Goal: Task Accomplishment & Management: Complete application form

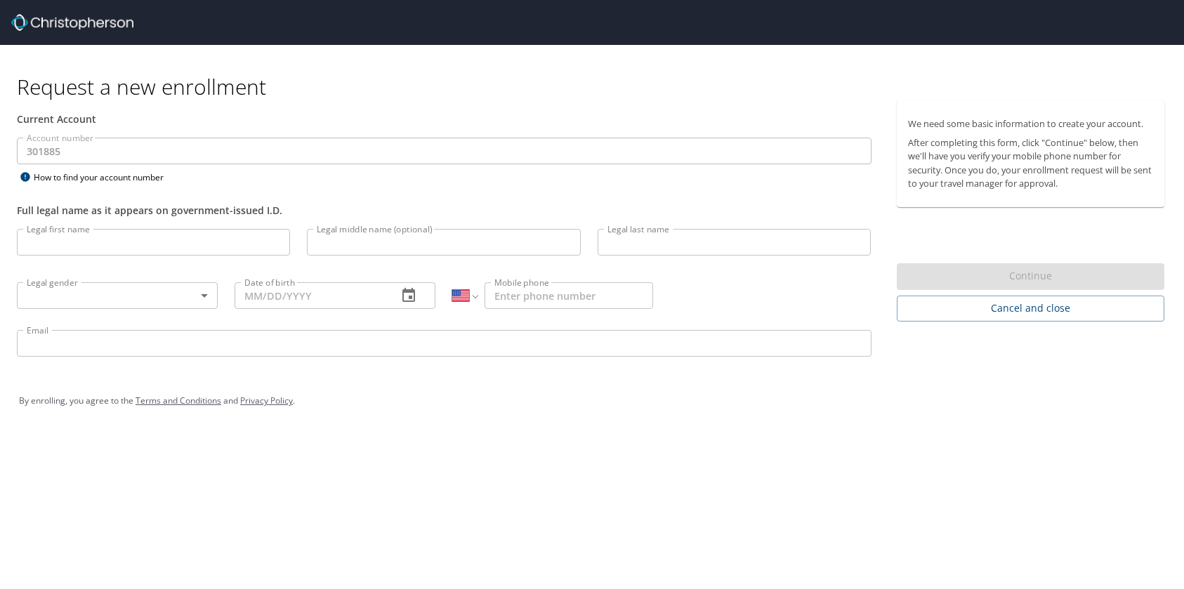
select select "US"
click at [130, 234] on input "Legal first name" at bounding box center [153, 242] width 273 height 27
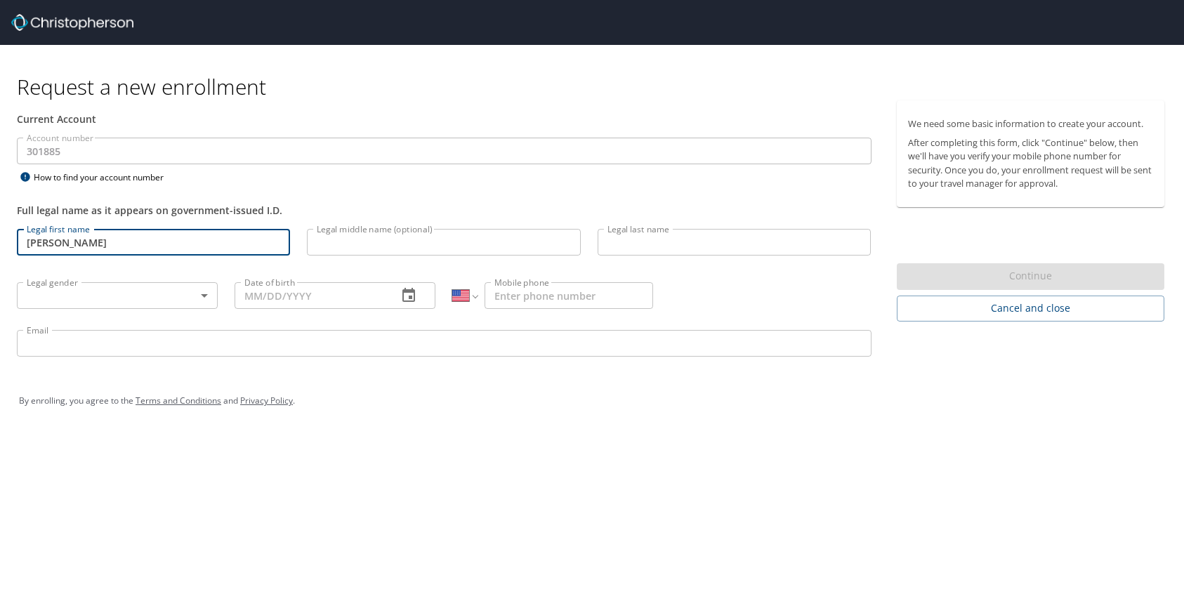
type input "[PERSON_NAME]"
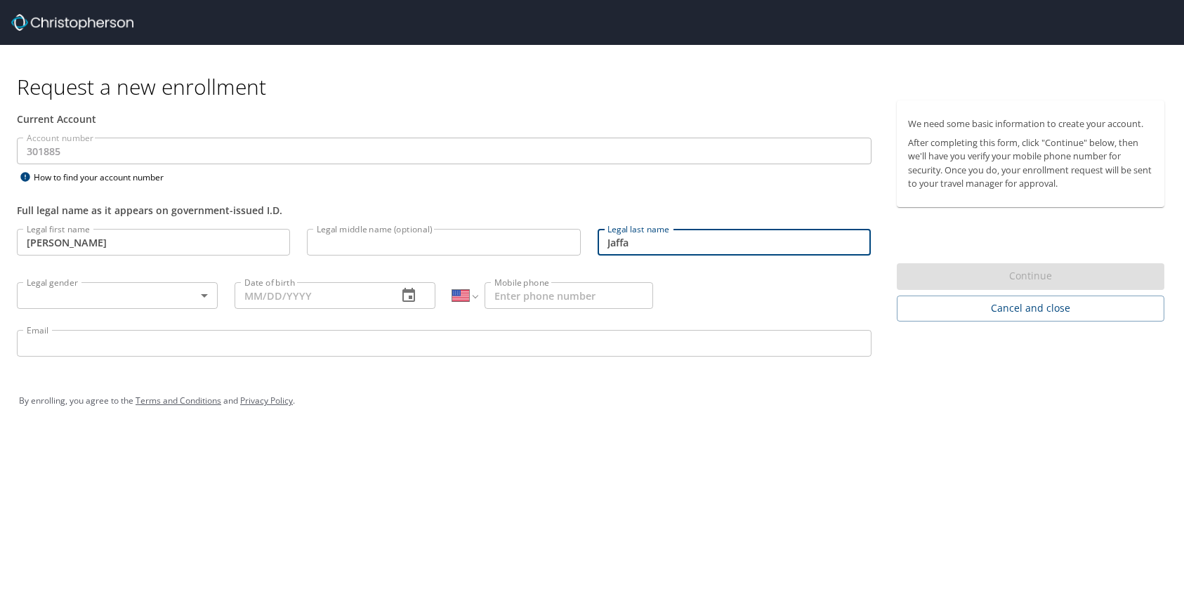
type input "Jaffa"
click at [39, 292] on body "Request a new enrollment Current Account Account number 301885 Account number H…" at bounding box center [592, 294] width 1184 height 589
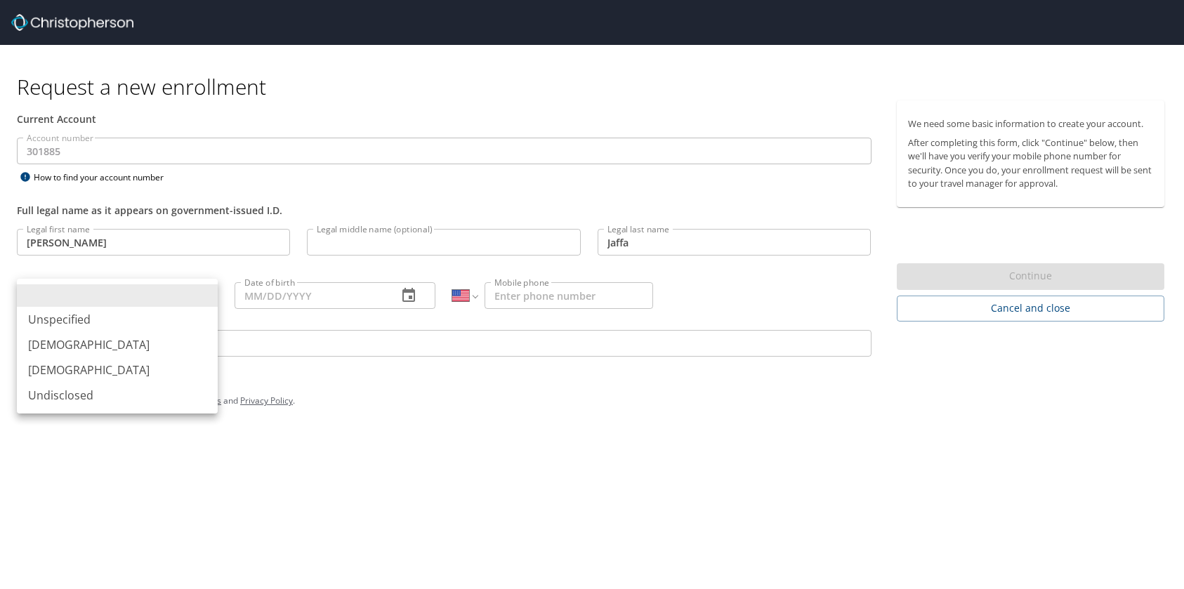
click at [68, 368] on li "[DEMOGRAPHIC_DATA]" at bounding box center [117, 369] width 201 height 25
type input "[DEMOGRAPHIC_DATA]"
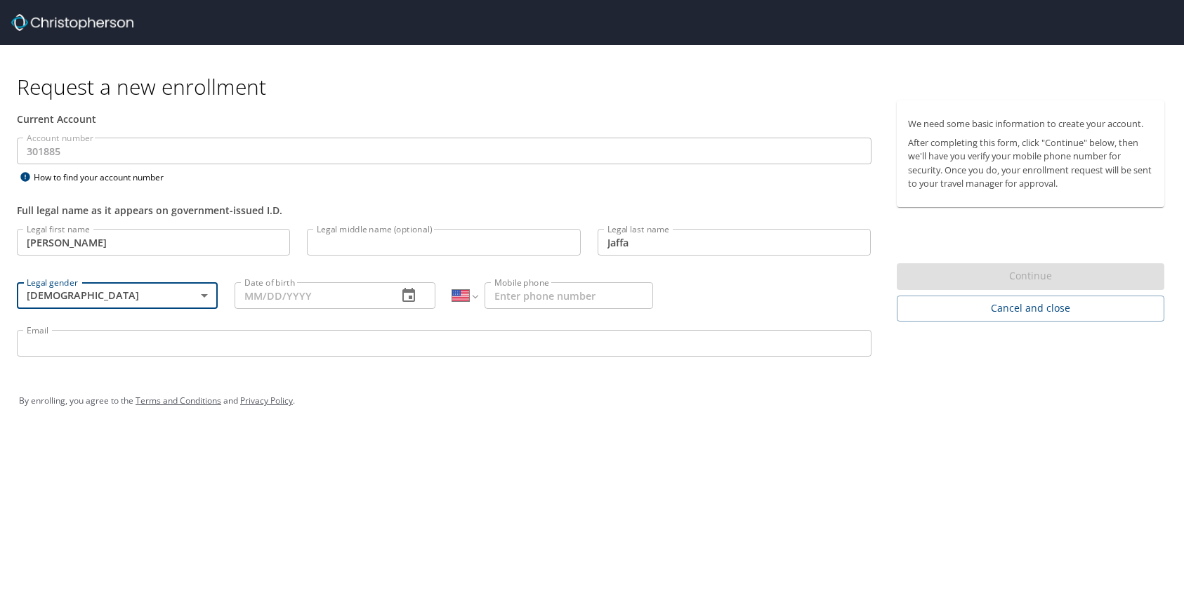
click at [274, 289] on input "Date of birth" at bounding box center [310, 295] width 152 height 27
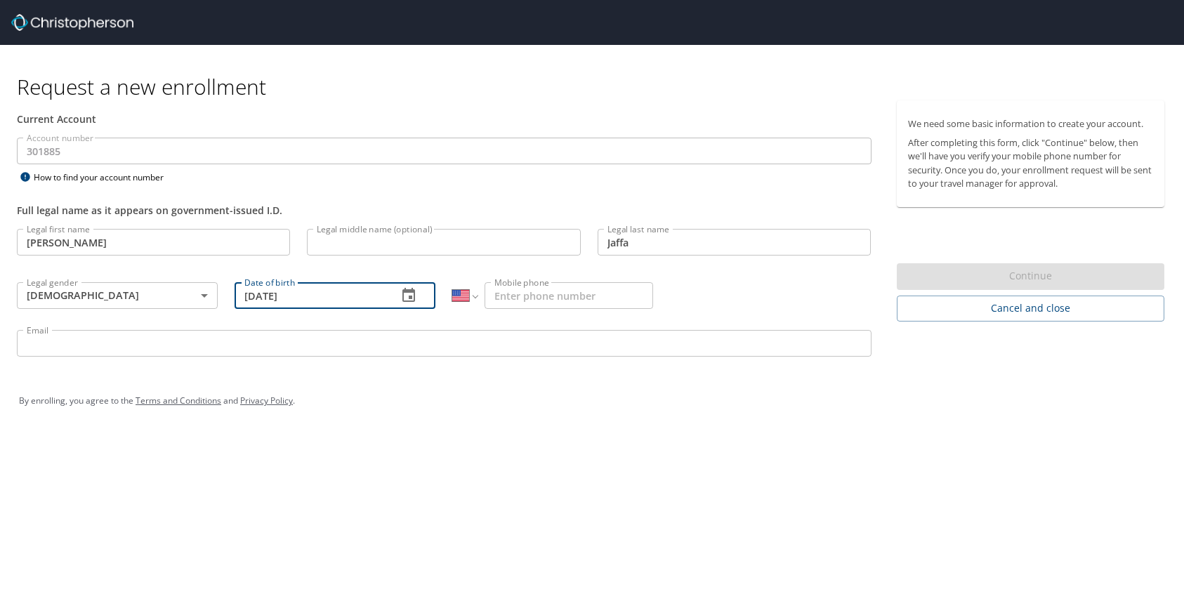
type input "05/02/1986"
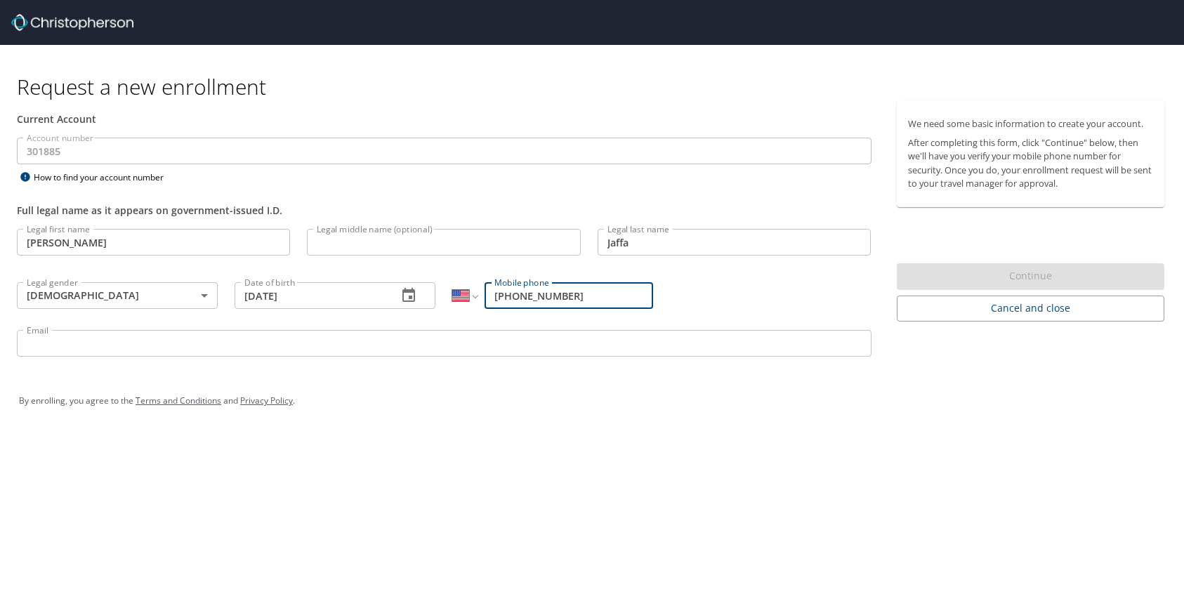
type input "[PHONE_NUMBER]"
click at [187, 352] on input "Email" at bounding box center [444, 343] width 854 height 27
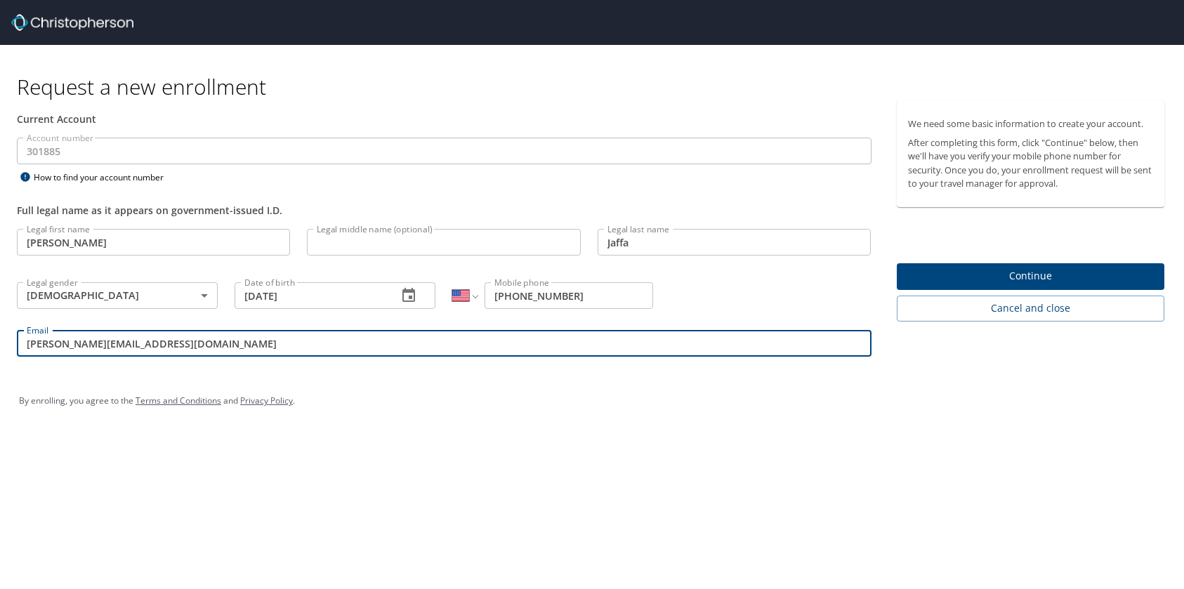
type input "esther.jaffa@shipmonk.com"
click at [957, 265] on button "Continue" at bounding box center [1031, 276] width 268 height 27
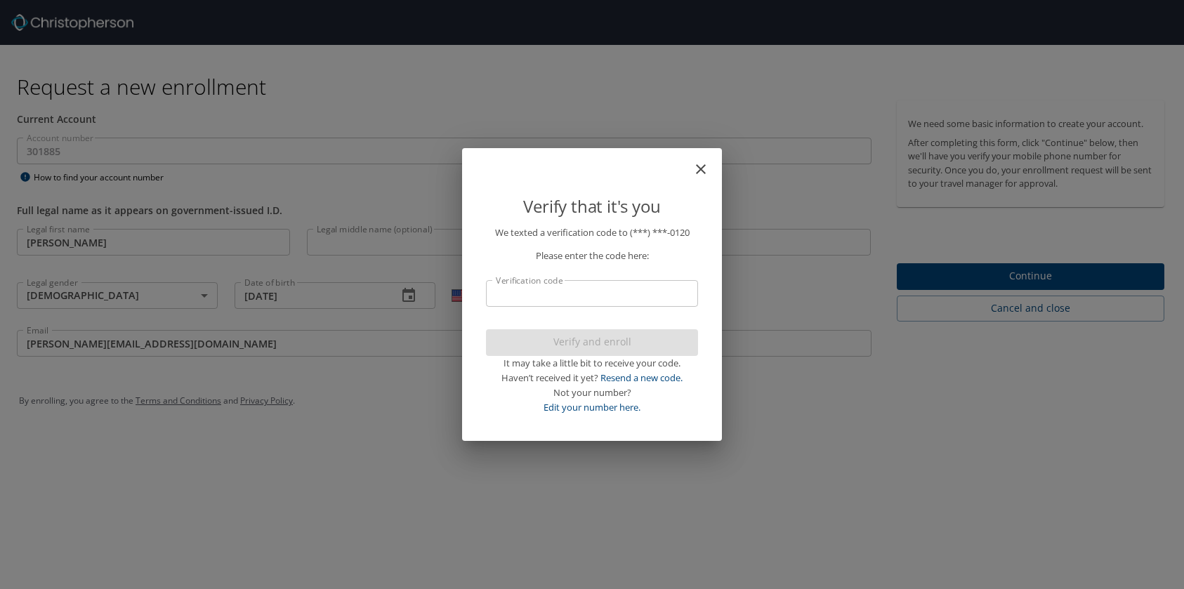
click at [680, 300] on input "Verification code" at bounding box center [592, 293] width 212 height 27
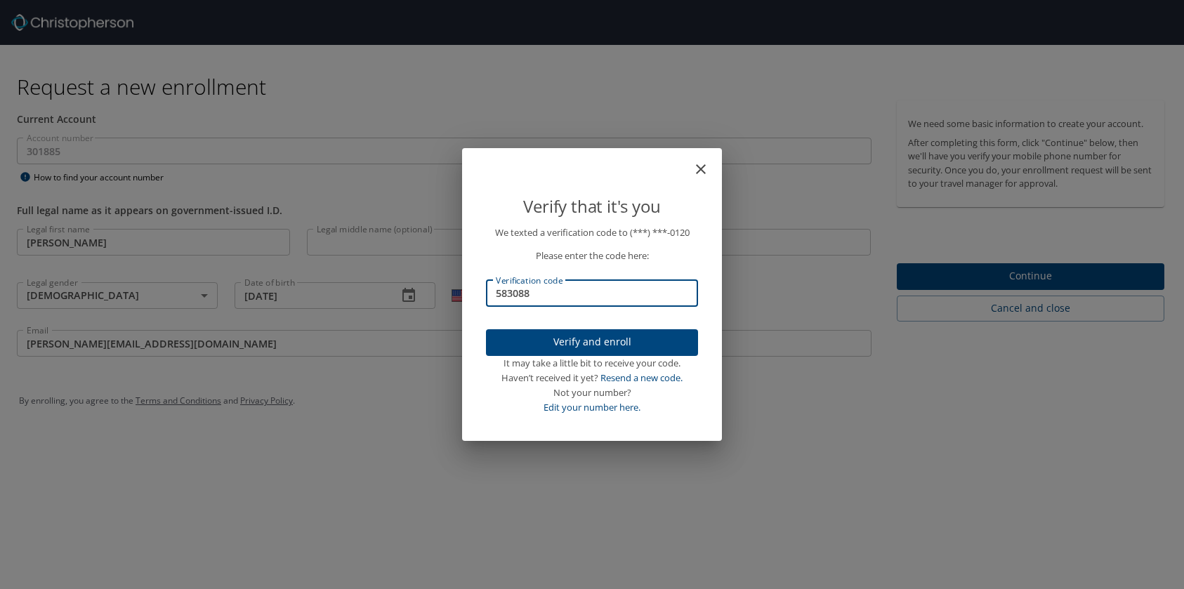
type input "583088"
click at [673, 333] on span "Verify and enroll" at bounding box center [592, 342] width 190 height 18
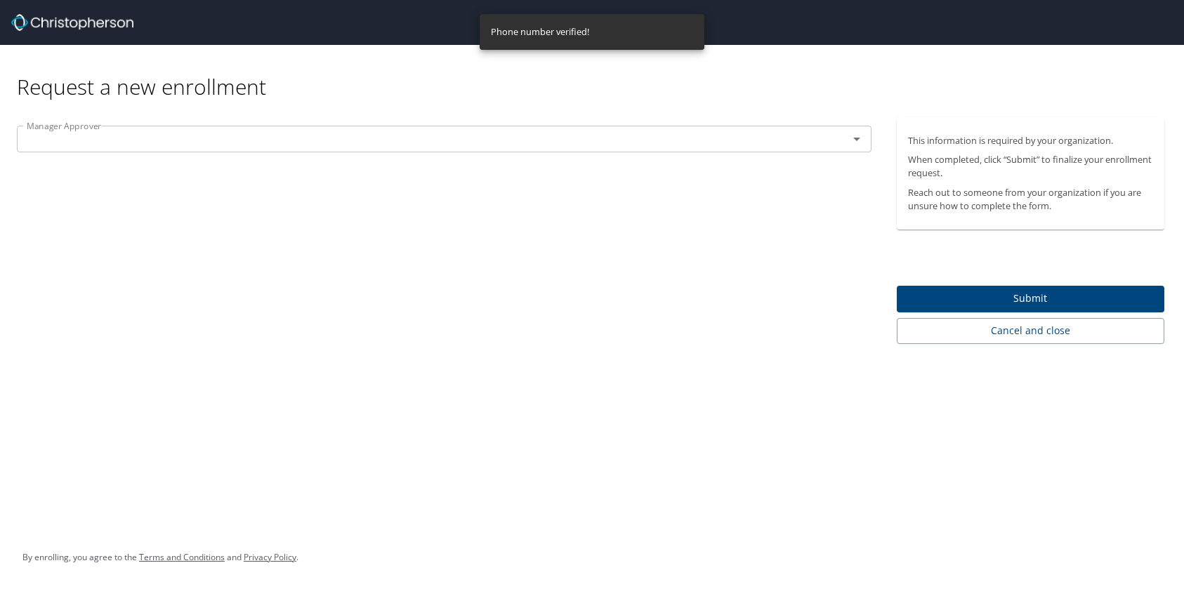
click at [695, 141] on input "text" at bounding box center [423, 139] width 805 height 18
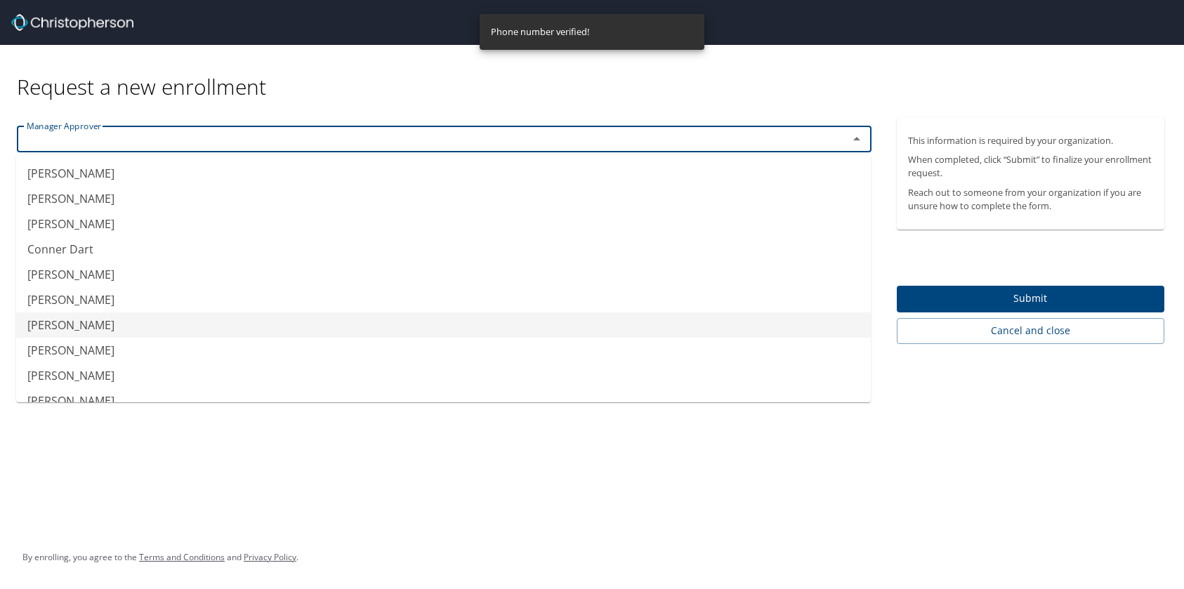
click at [454, 312] on li "Devin Knight" at bounding box center [443, 324] width 854 height 25
type input "Devin Knight"
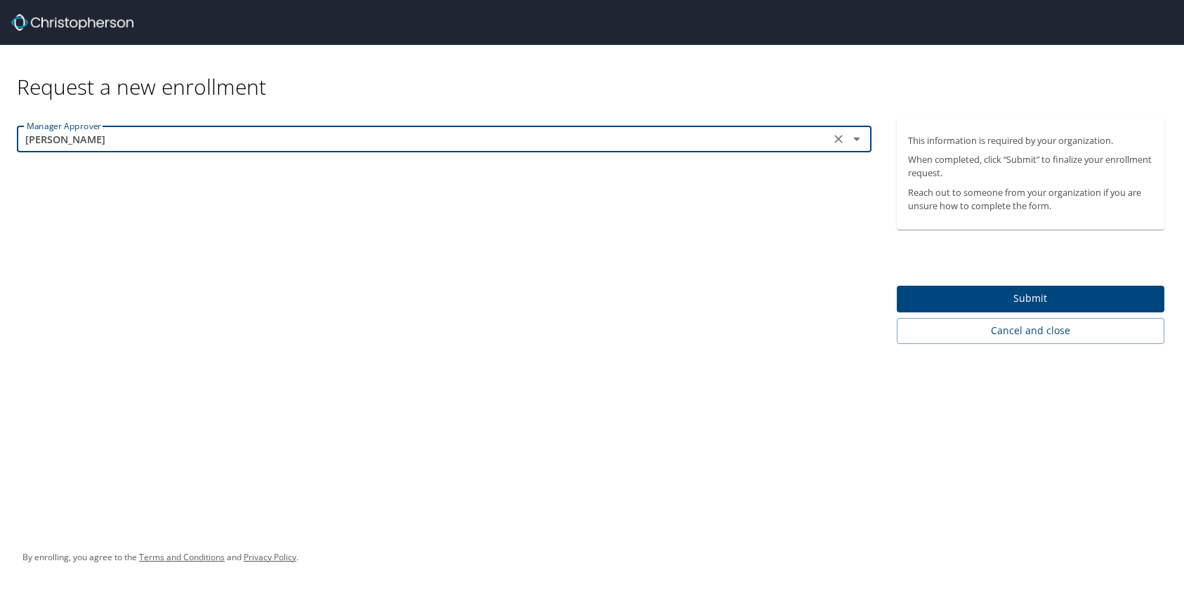
click at [1014, 307] on span "Submit" at bounding box center [1031, 299] width 246 height 18
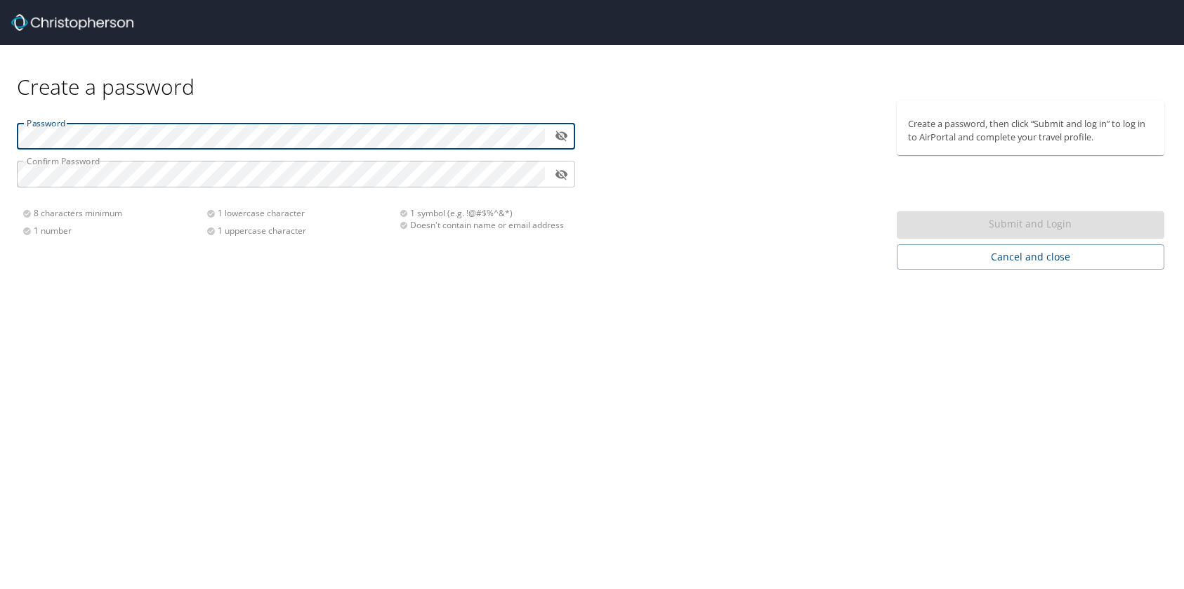
click at [0, 588] on com-1password-button at bounding box center [0, 589] width 0 height 0
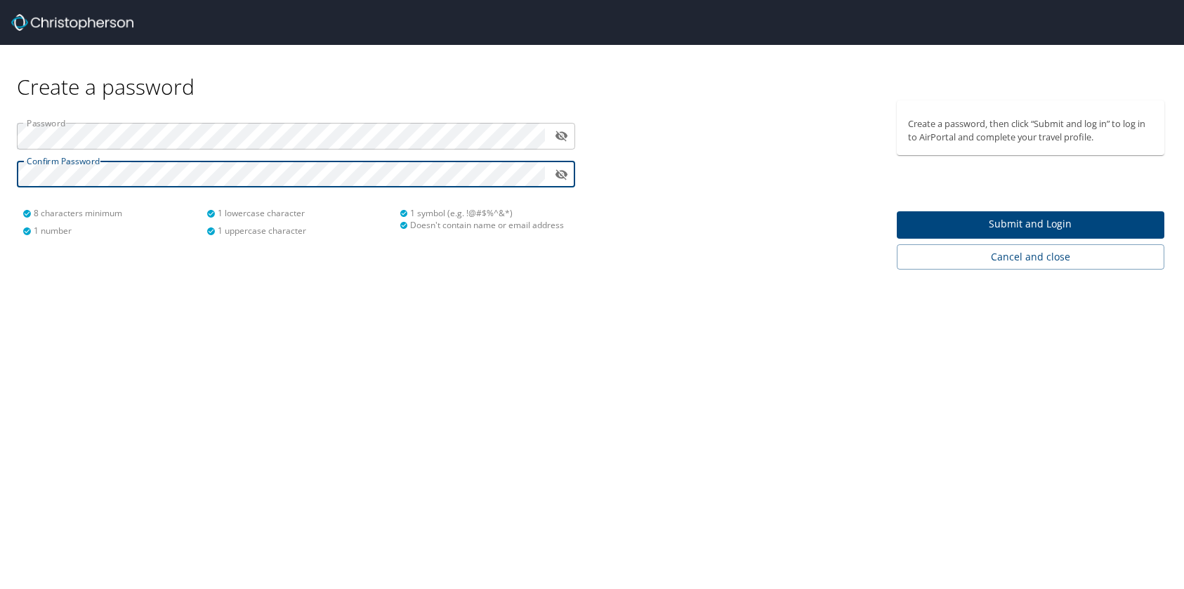
click at [1051, 220] on span "Submit and Login" at bounding box center [1031, 225] width 246 height 18
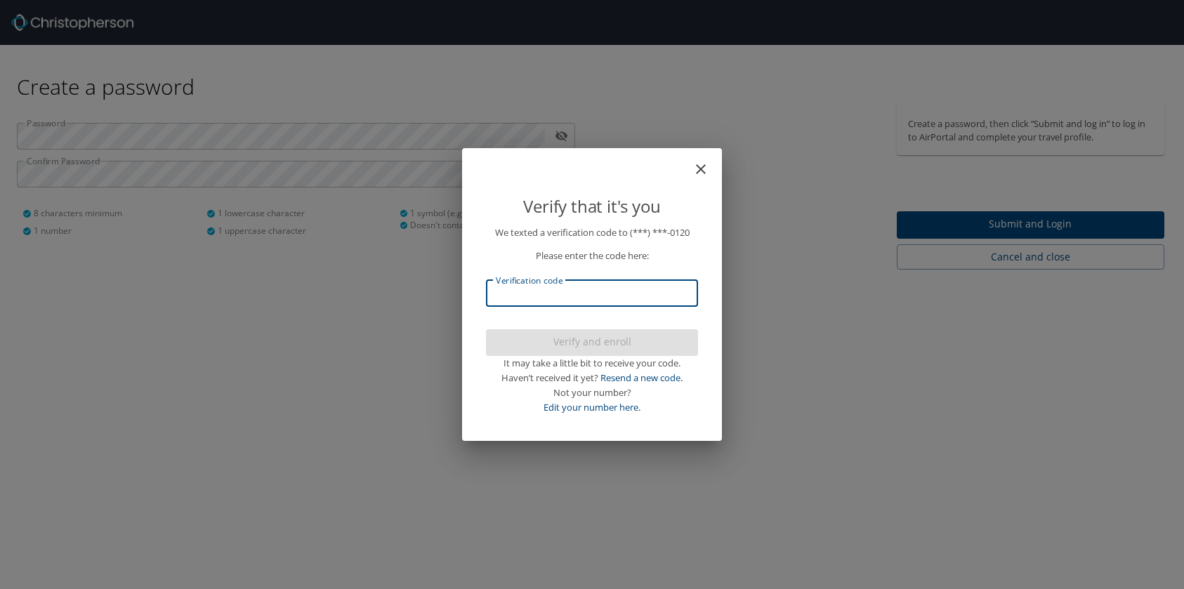
click at [670, 290] on body "Create a password Password ​ Confirm Password ​ 8 characters minimum 1 number 1…" at bounding box center [592, 294] width 1184 height 589
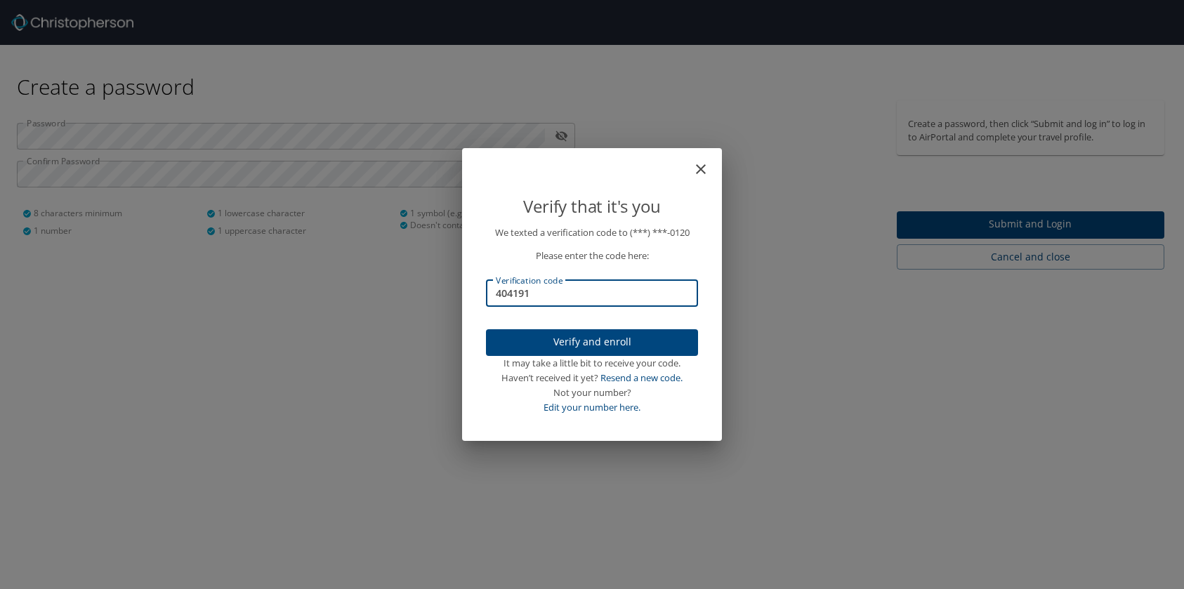
type input "404191"
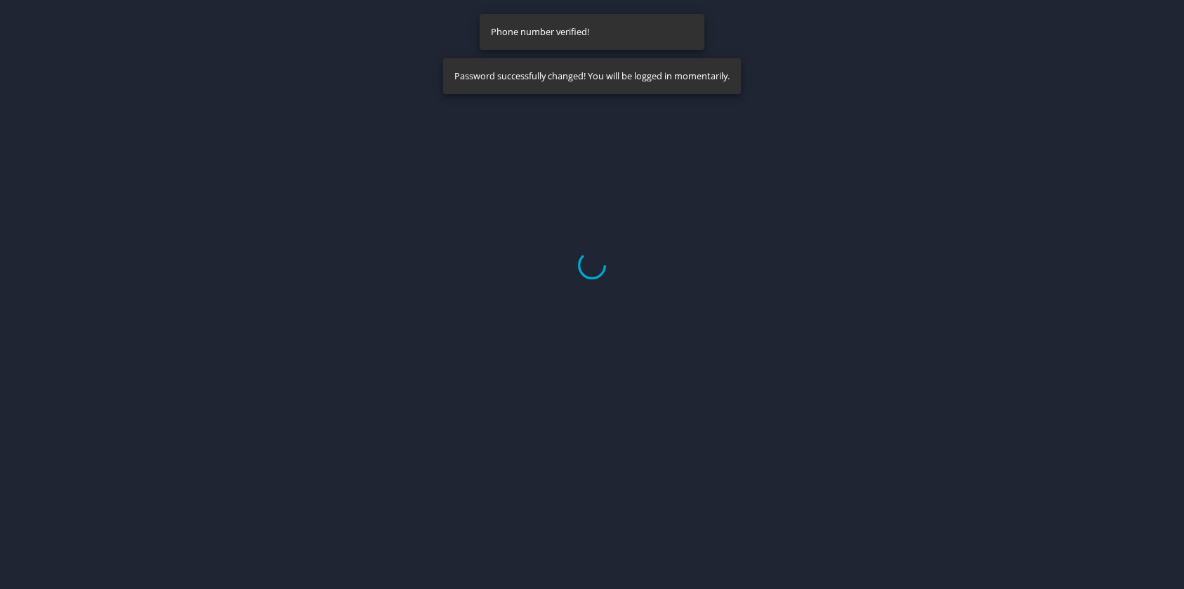
select select "US"
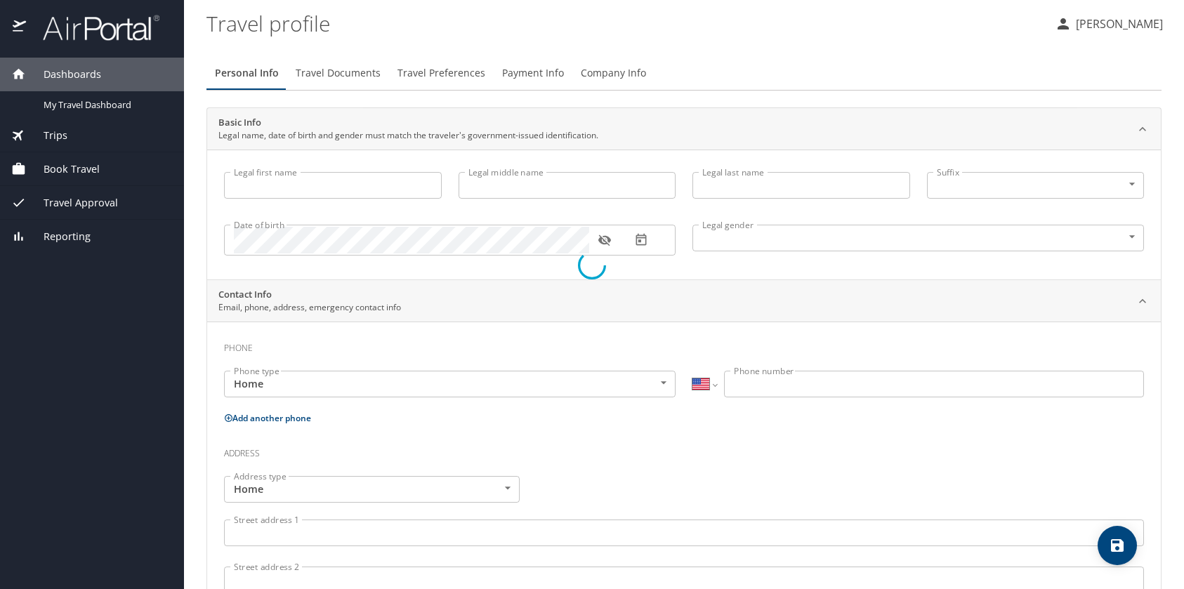
type input "[PERSON_NAME]"
type input "Jaffa"
type input "[DEMOGRAPHIC_DATA]"
select select "US"
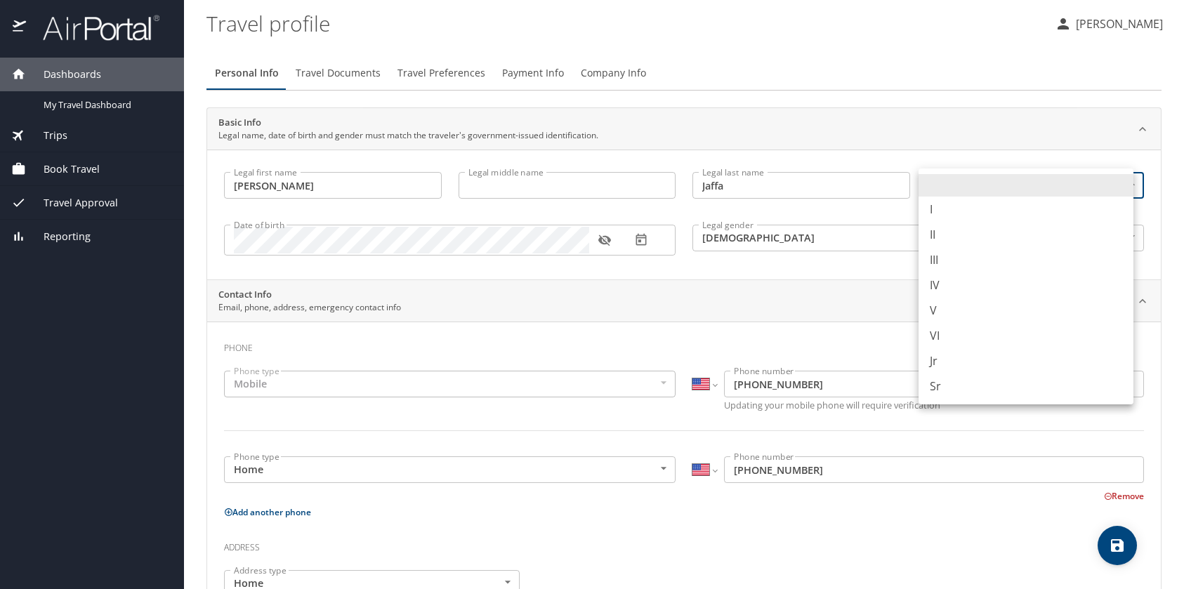
click at [1084, 178] on body "Dashboards My Travel Dashboard Trips Current / Future Trips Past Trips Trips Mi…" at bounding box center [592, 294] width 1184 height 589
click at [1032, 133] on div at bounding box center [592, 294] width 1184 height 589
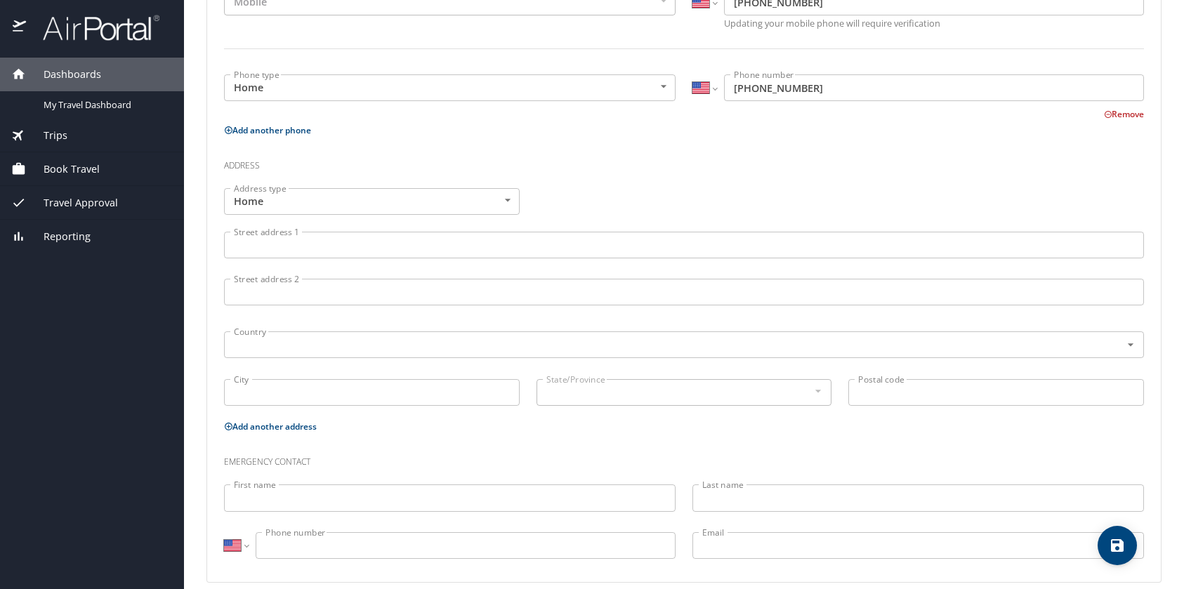
scroll to position [385, 0]
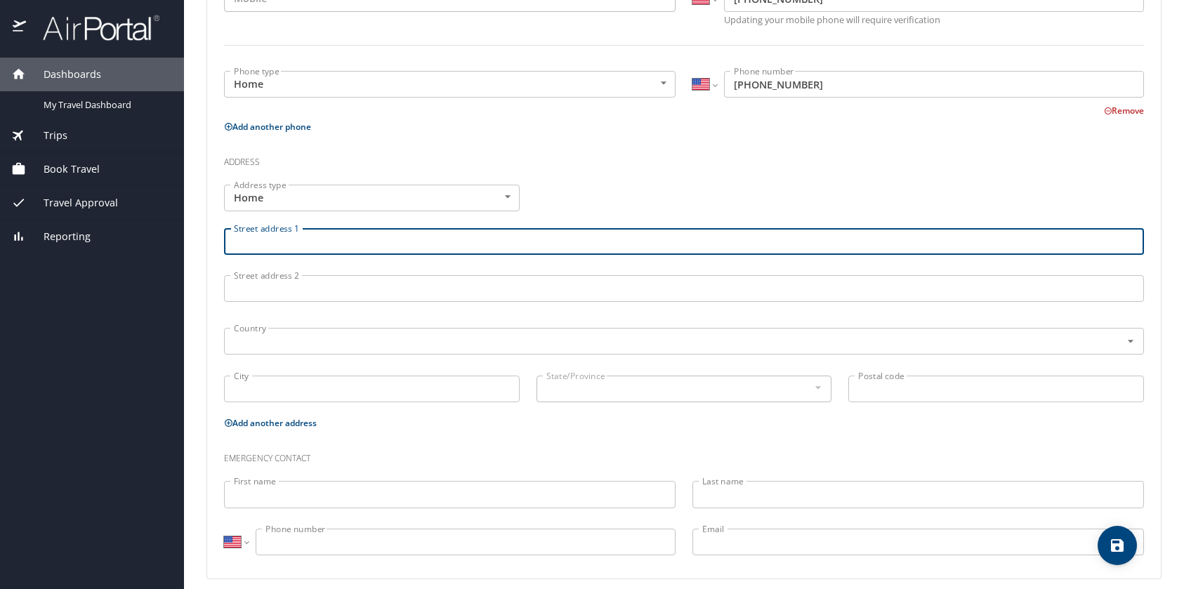
click at [514, 250] on input "Street address 1" at bounding box center [684, 241] width 920 height 27
type input "3030 NE 5th Ter"
click at [477, 296] on input "Street address 2" at bounding box center [684, 288] width 920 height 27
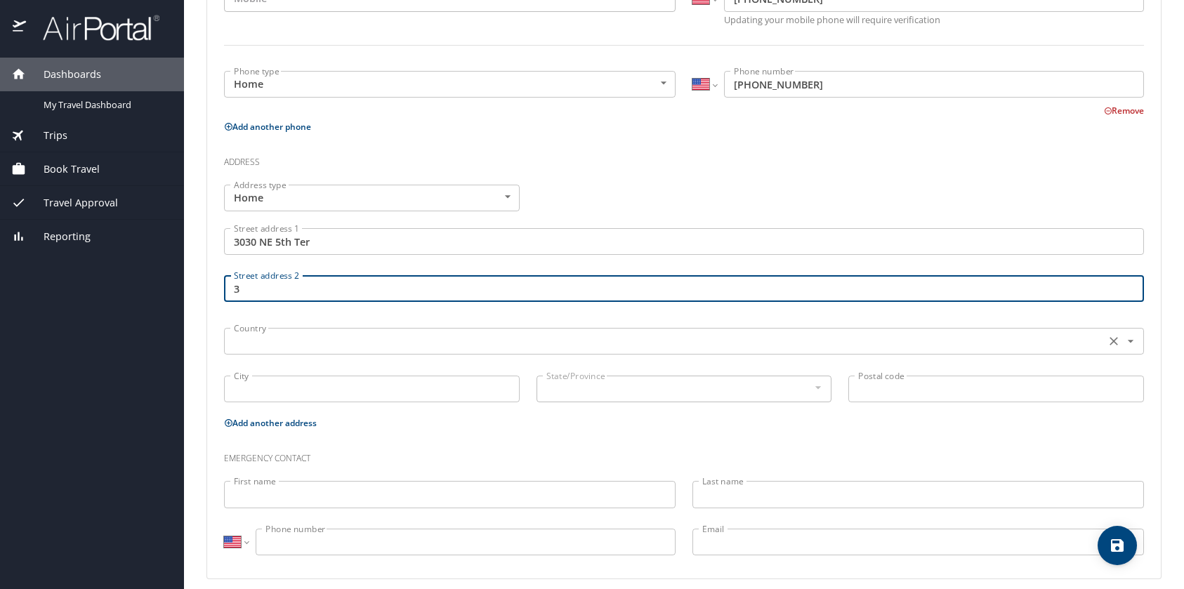
type input "3"
click at [453, 334] on input "text" at bounding box center [663, 341] width 870 height 18
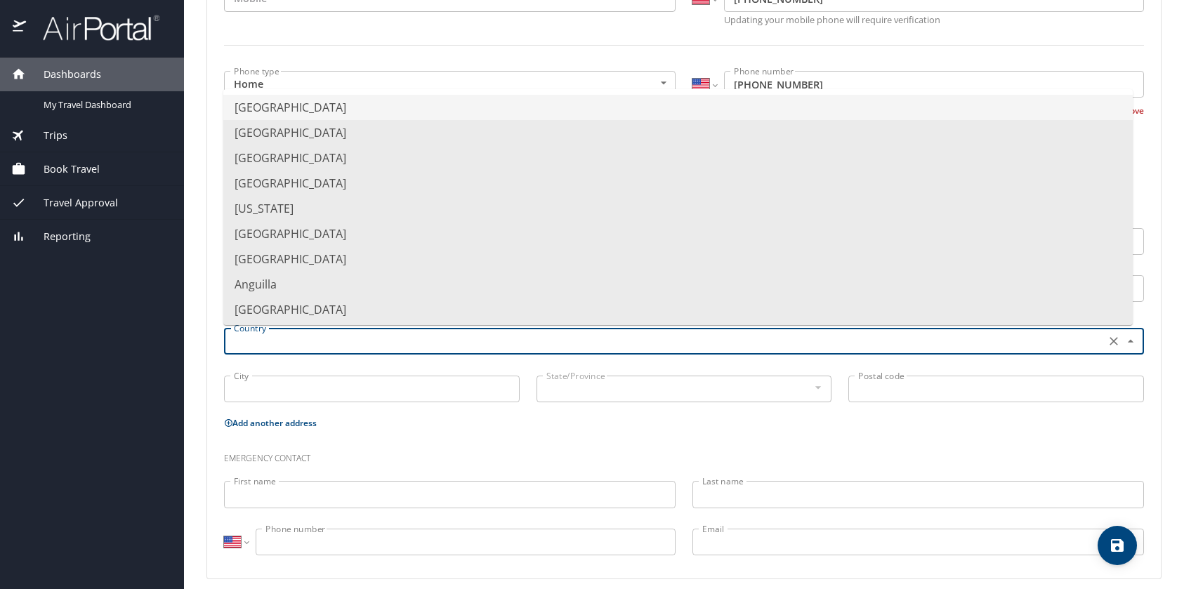
click at [383, 107] on li "[GEOGRAPHIC_DATA]" at bounding box center [677, 107] width 909 height 25
type input "[GEOGRAPHIC_DATA]"
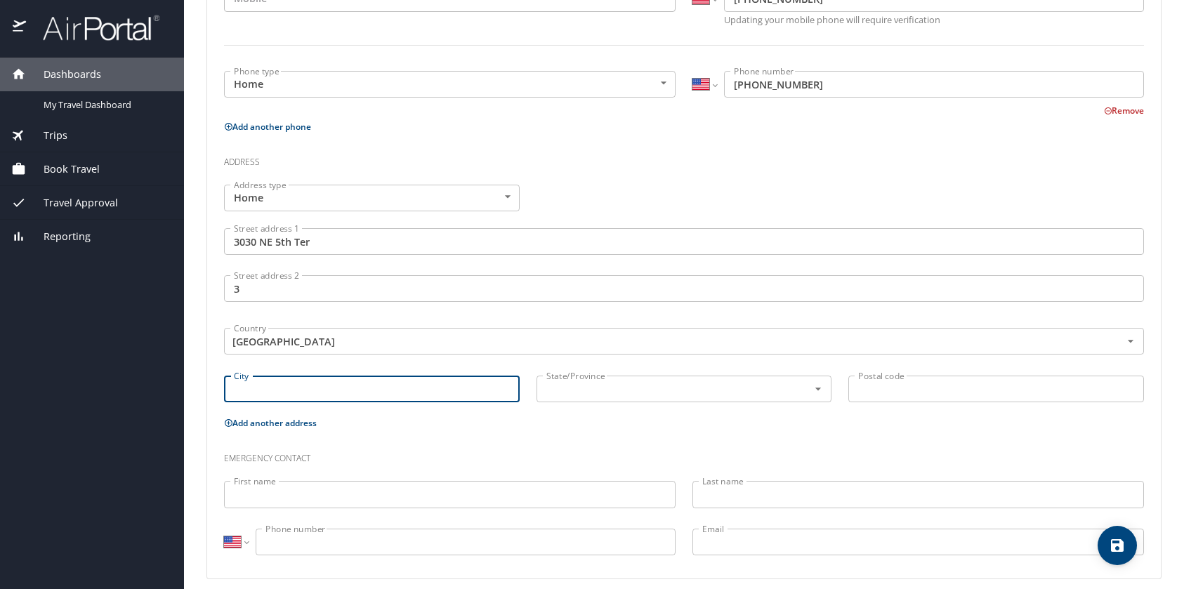
click at [361, 388] on input "City" at bounding box center [372, 389] width 296 height 27
type input "Wilton Manors"
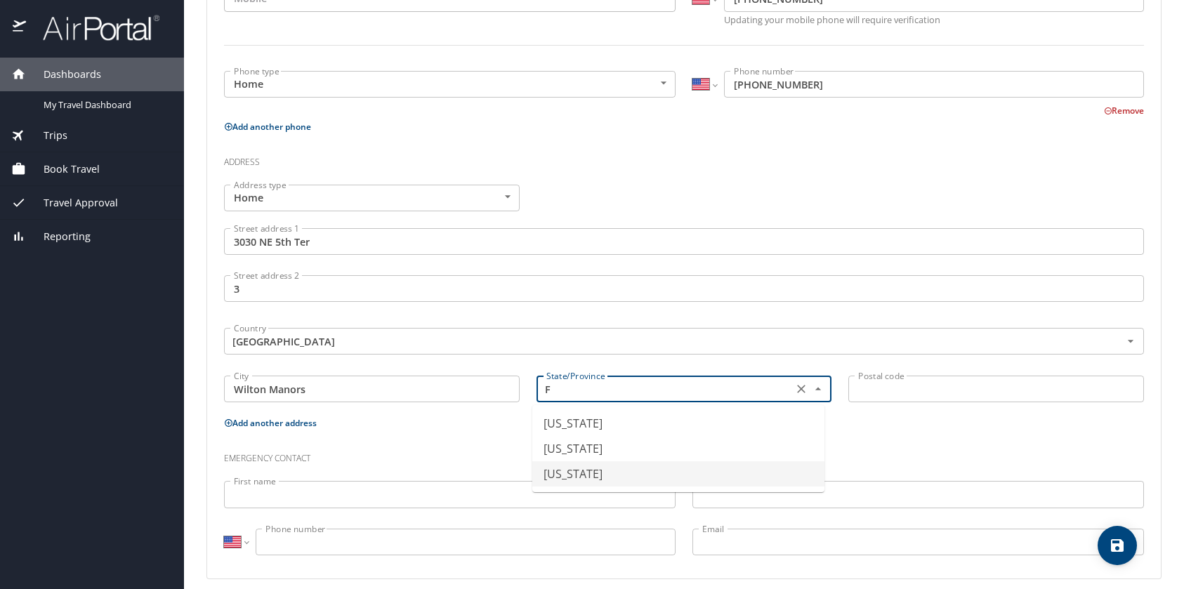
click at [567, 476] on li "[US_STATE]" at bounding box center [678, 473] width 292 height 25
type input "[US_STATE]"
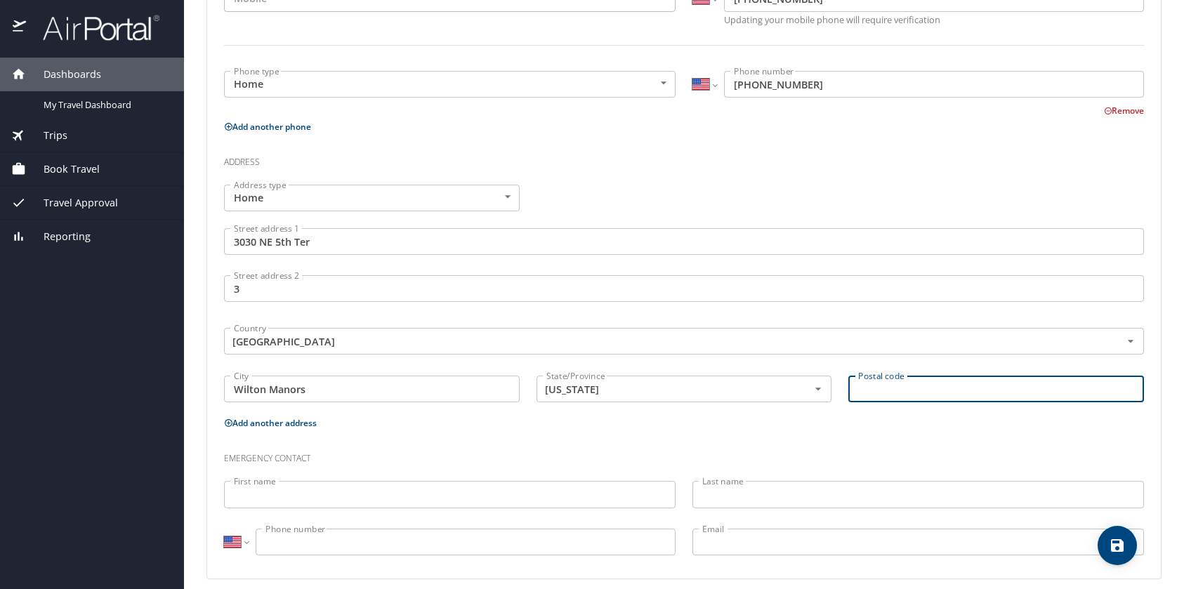
click at [876, 380] on input "Postal code" at bounding box center [996, 389] width 296 height 27
type input "33334"
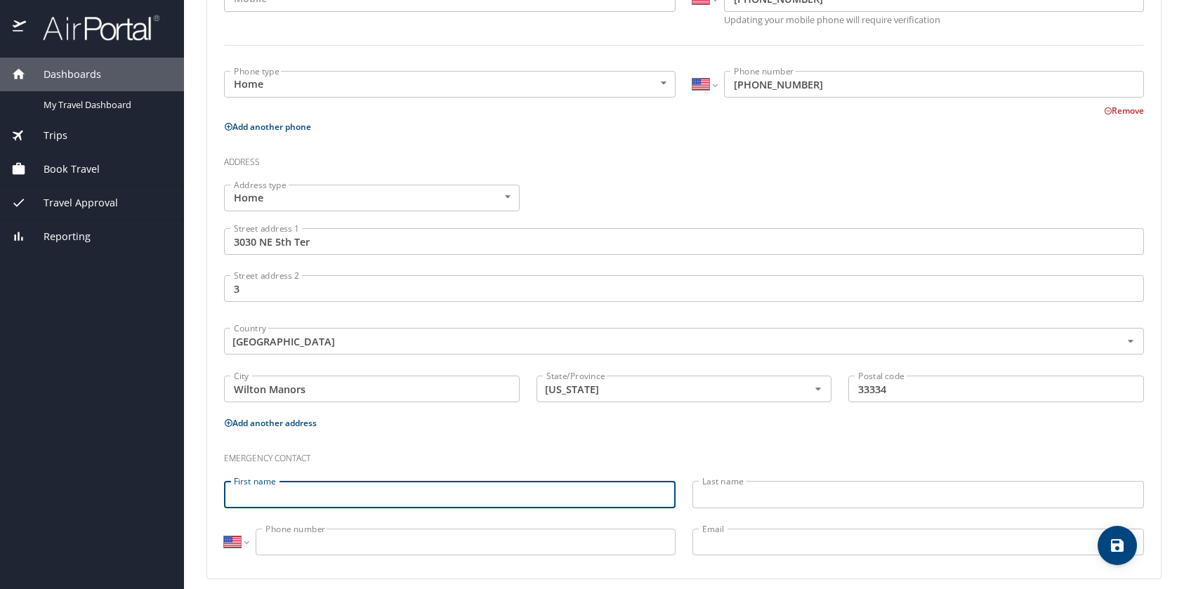
click at [611, 491] on input "First name" at bounding box center [449, 494] width 451 height 27
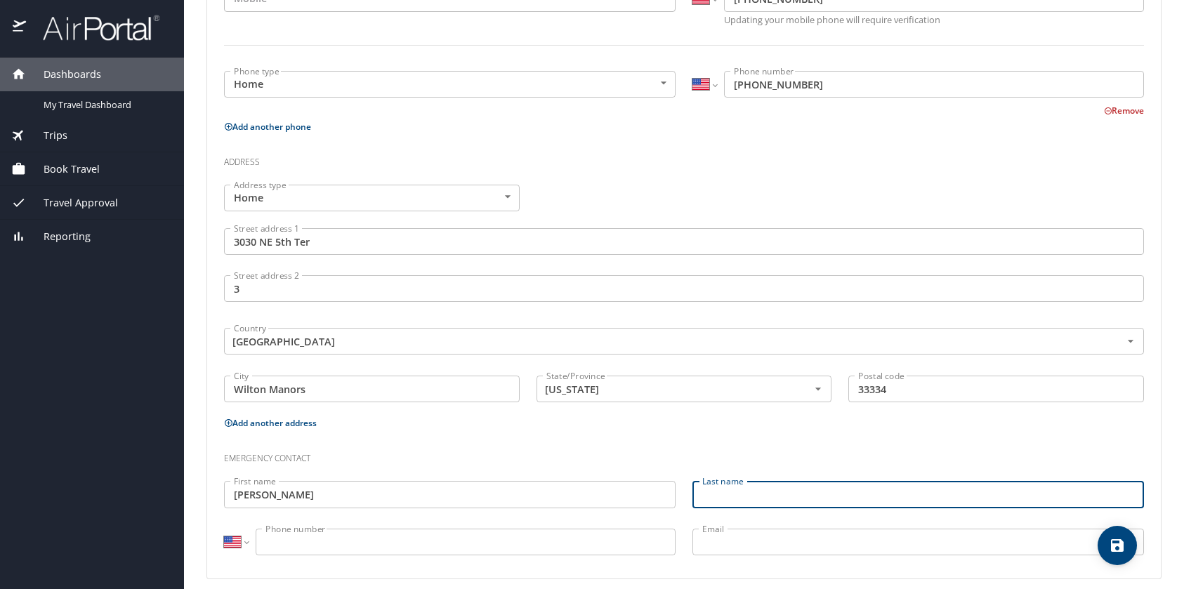
click at [604, 494] on input "[PERSON_NAME]" at bounding box center [449, 494] width 451 height 27
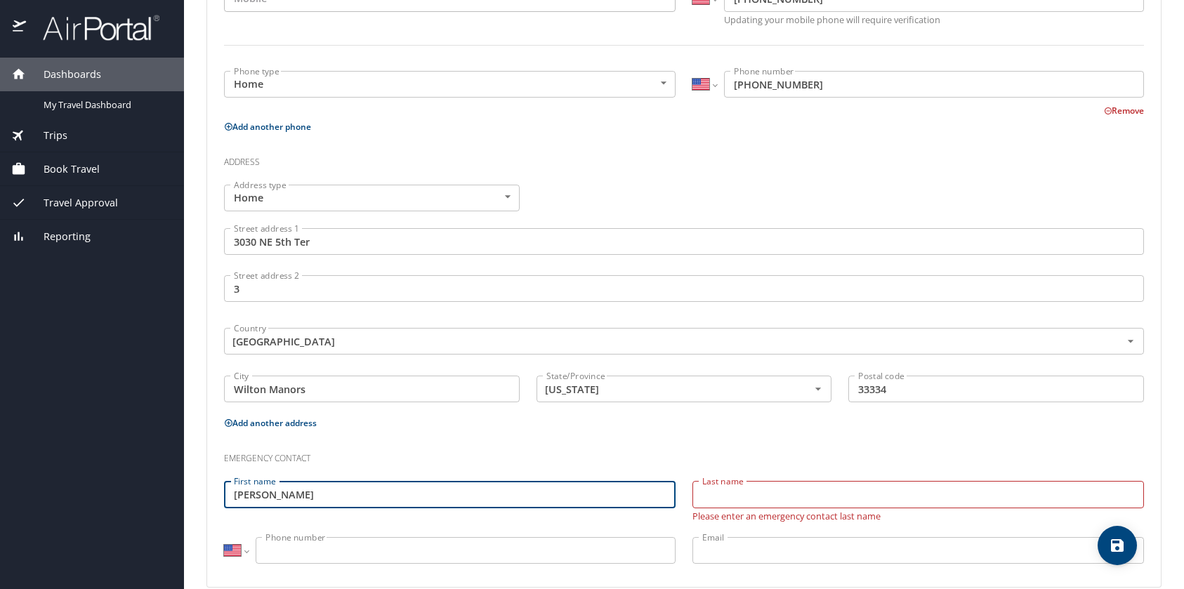
type input "[PERSON_NAME]"
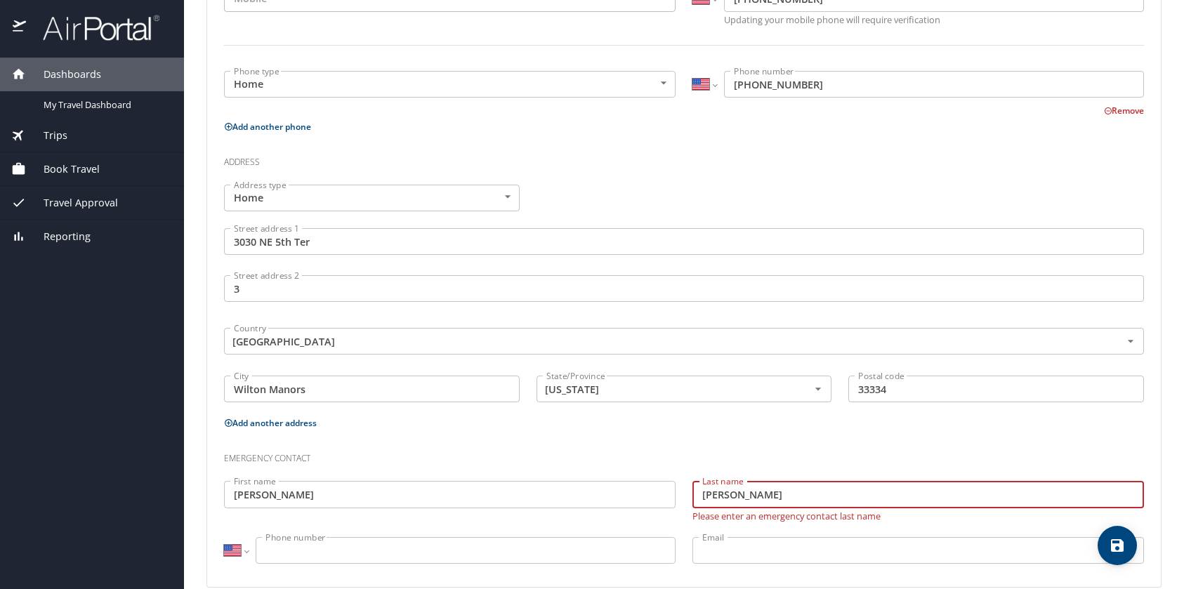
type input "[PERSON_NAME]"
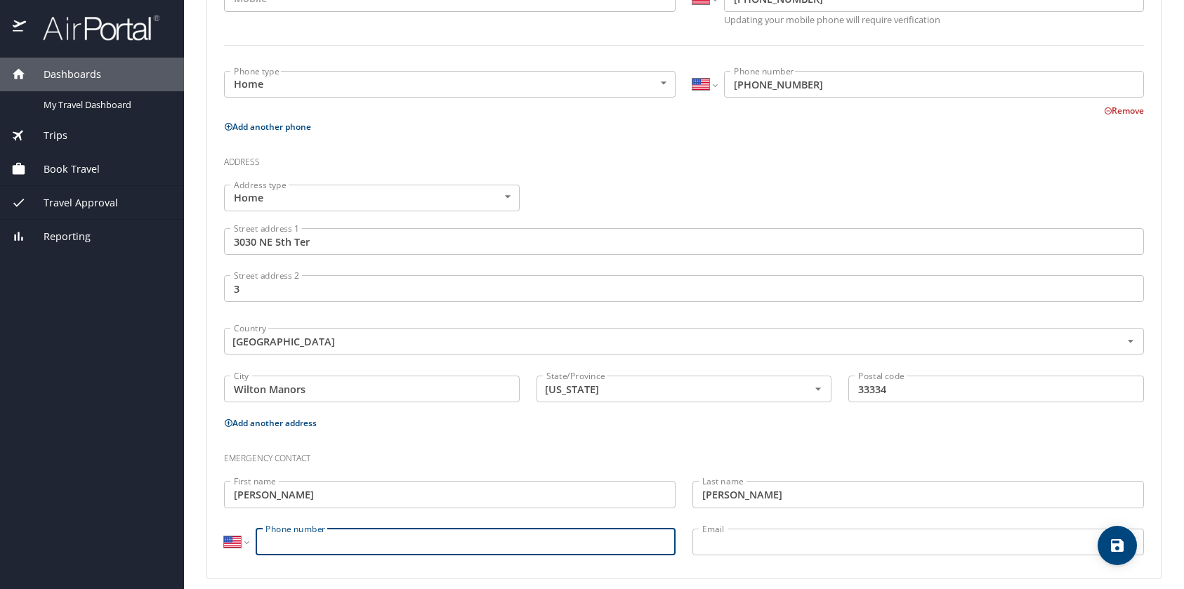
click at [600, 546] on input "Phone number" at bounding box center [466, 542] width 420 height 27
type input "[PHONE_NUMBER]"
click at [725, 539] on input "Email" at bounding box center [917, 542] width 451 height 27
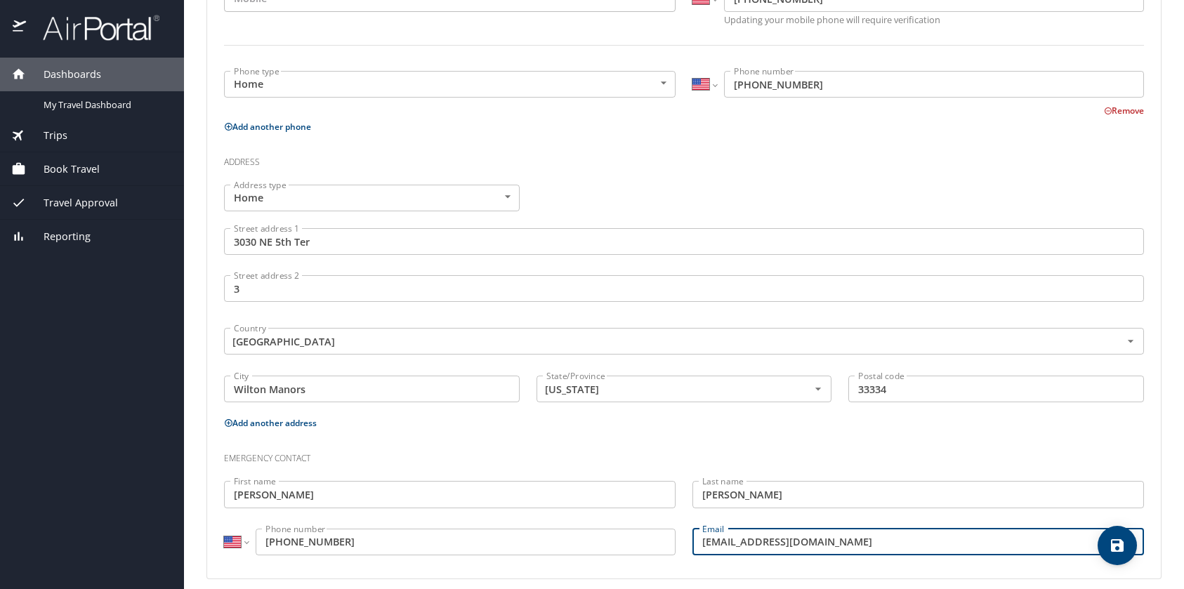
type input "[EMAIL_ADDRESS][DOMAIN_NAME]"
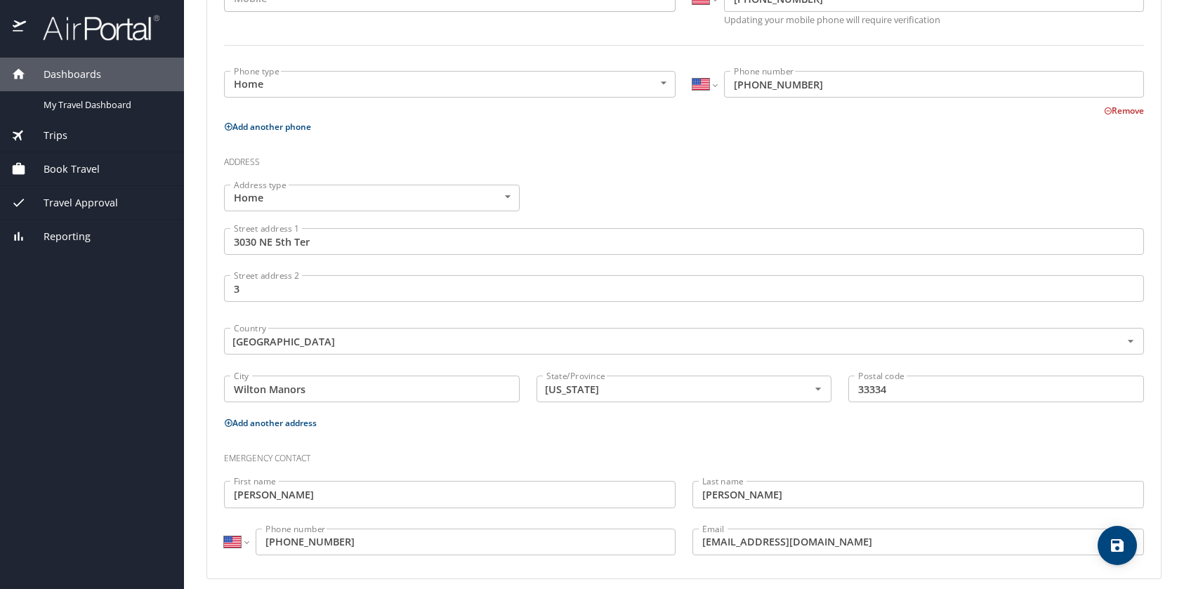
click at [1016, 449] on h3 "Emergency contact" at bounding box center [684, 455] width 920 height 24
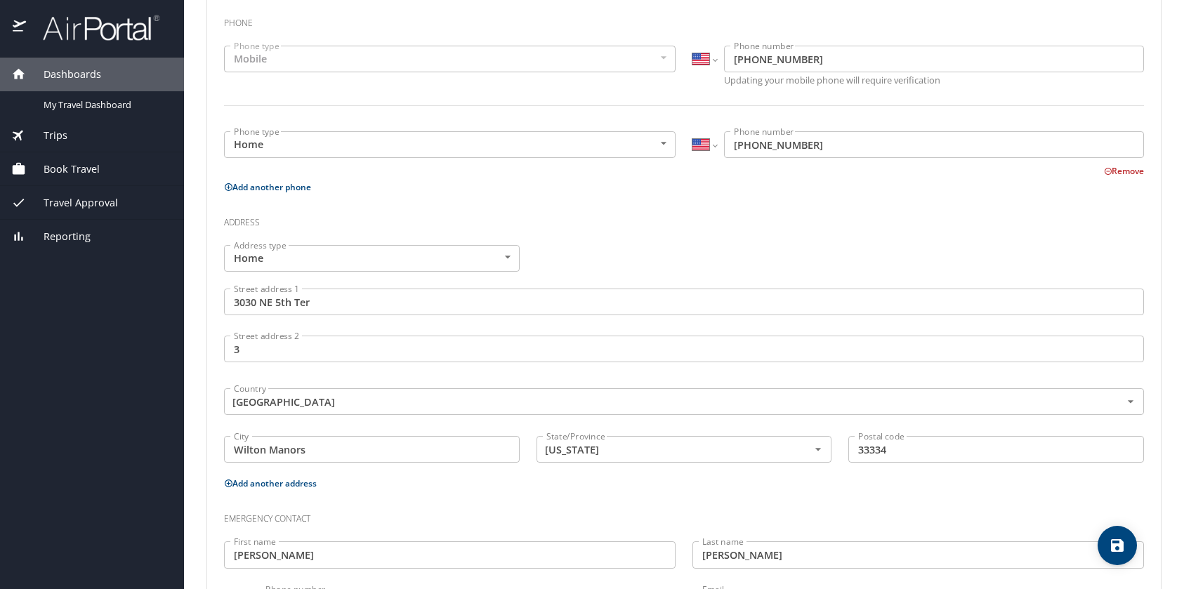
scroll to position [398, 0]
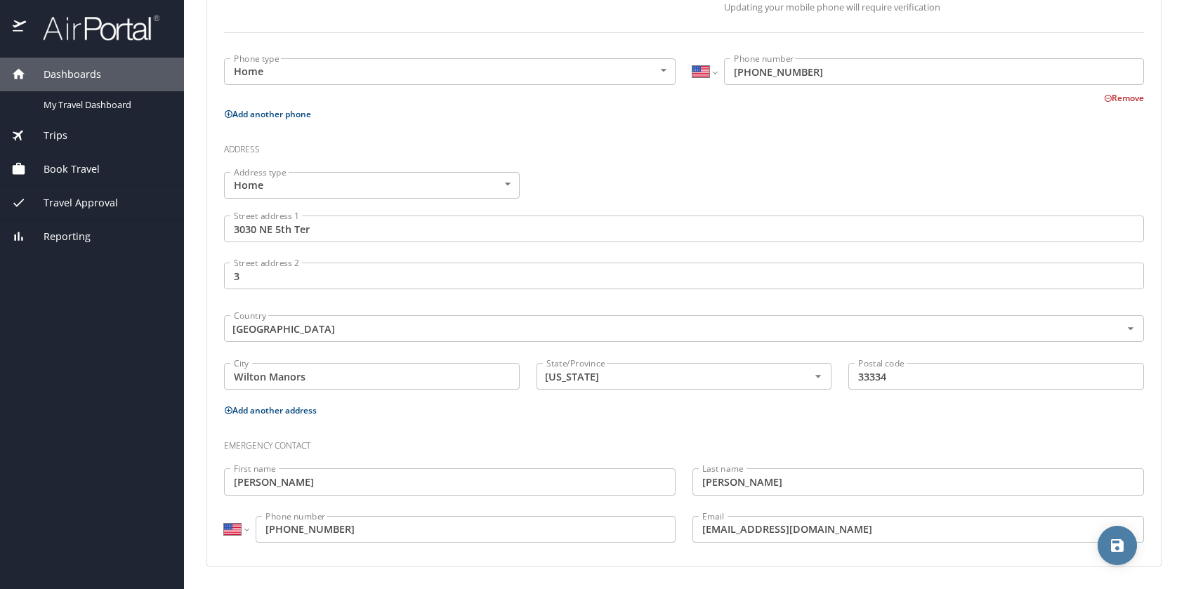
click at [1121, 538] on icon "save" at bounding box center [1117, 545] width 17 height 17
select select "US"
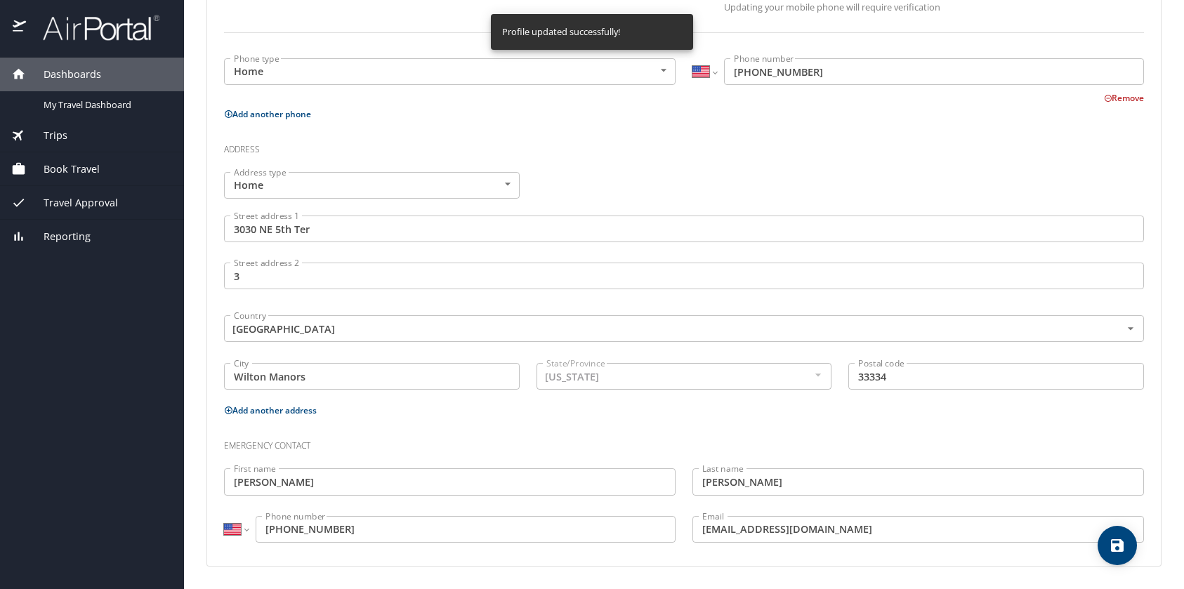
select select "US"
click at [53, 138] on span "Trips" at bounding box center [46, 135] width 41 height 15
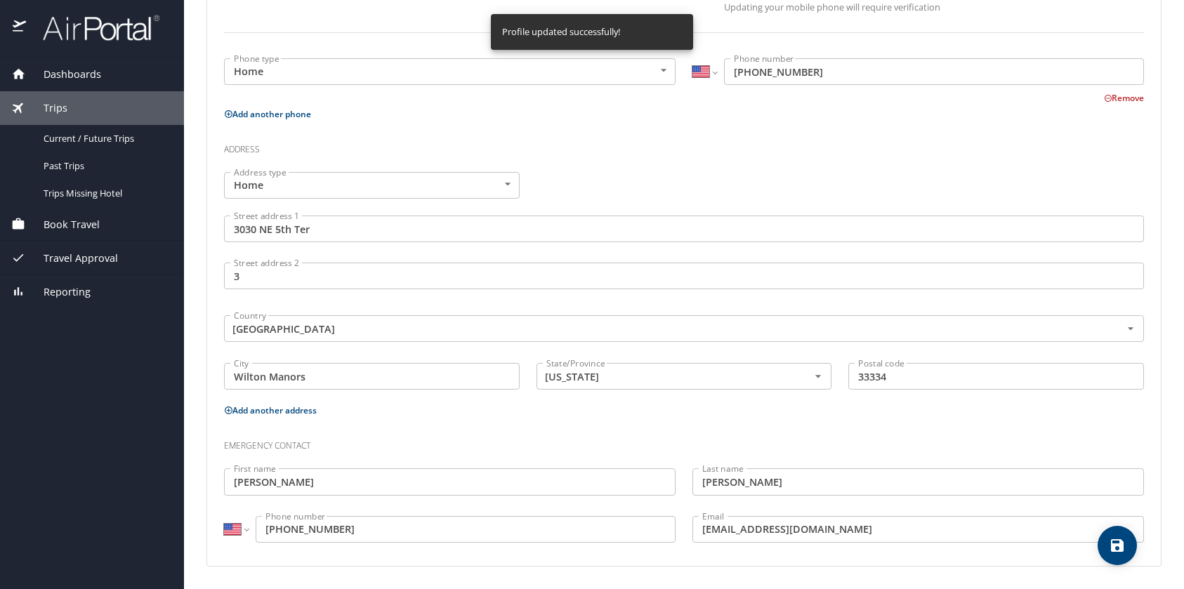
click at [73, 222] on span "Book Travel" at bounding box center [63, 224] width 74 height 15
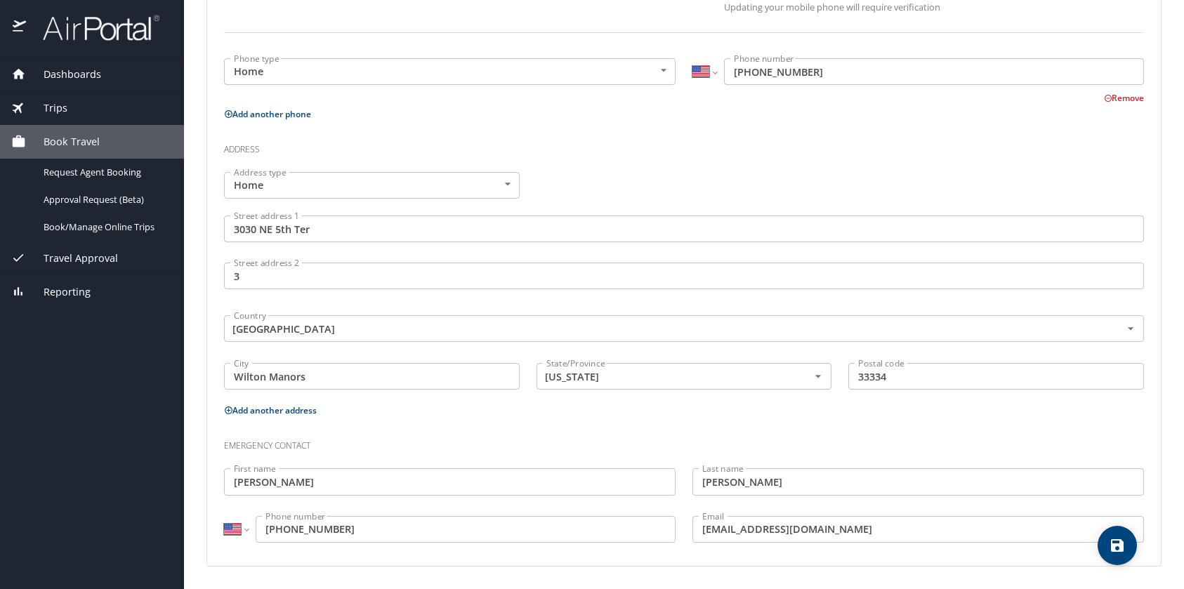
click at [45, 29] on img at bounding box center [93, 27] width 132 height 27
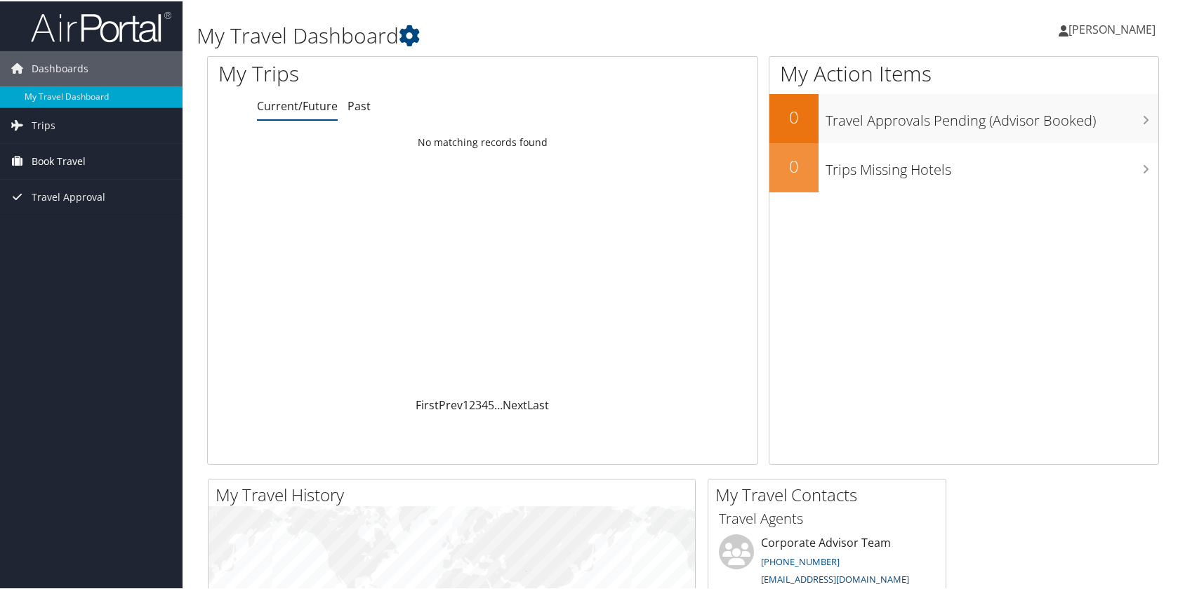
click at [48, 157] on span "Book Travel" at bounding box center [59, 160] width 54 height 35
click at [66, 234] on link "Book/Manage Online Trips" at bounding box center [91, 230] width 183 height 21
